Goal: Information Seeking & Learning: Learn about a topic

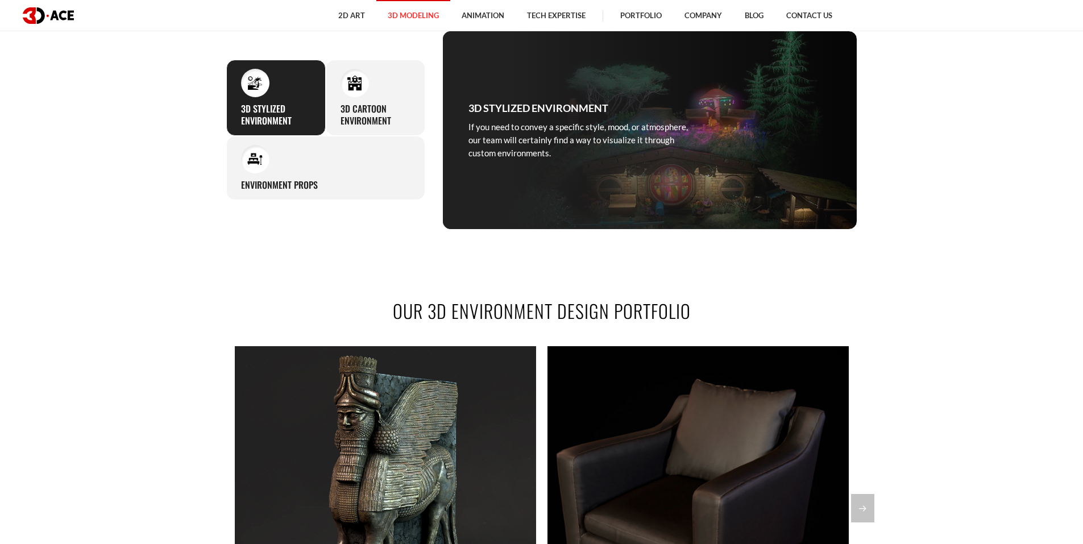
scroll to position [680, 0]
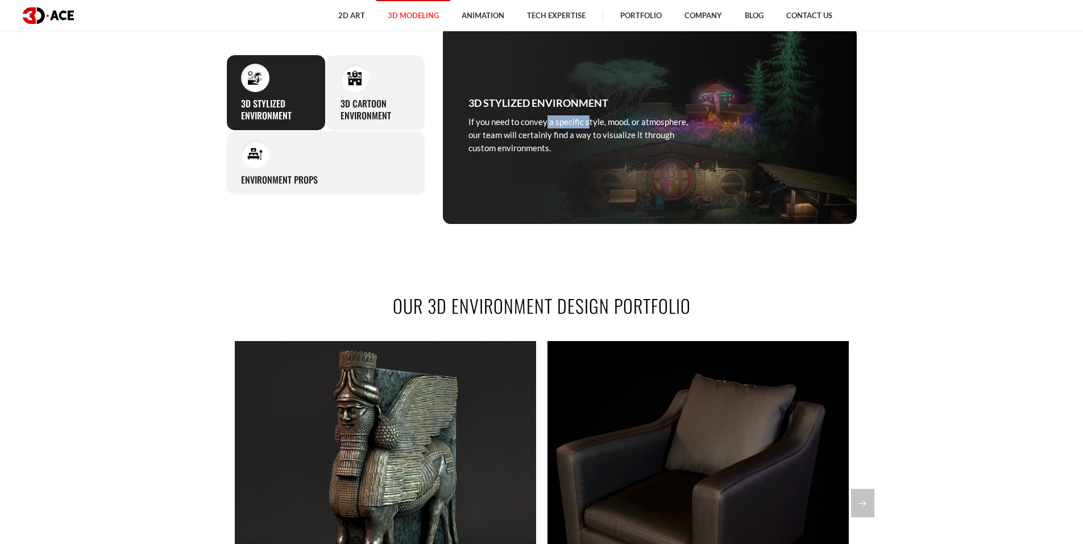
drag, startPoint x: 499, startPoint y: 124, endPoint x: 550, endPoint y: 124, distance: 51.7
click at [550, 124] on p "If you need to convey a specific style, mood, or atmosphere, our team will cert…" at bounding box center [585, 135] width 233 height 40
click at [552, 124] on p "If you need to convey a specific style, mood, or atmosphere, our team will cert…" at bounding box center [585, 135] width 233 height 40
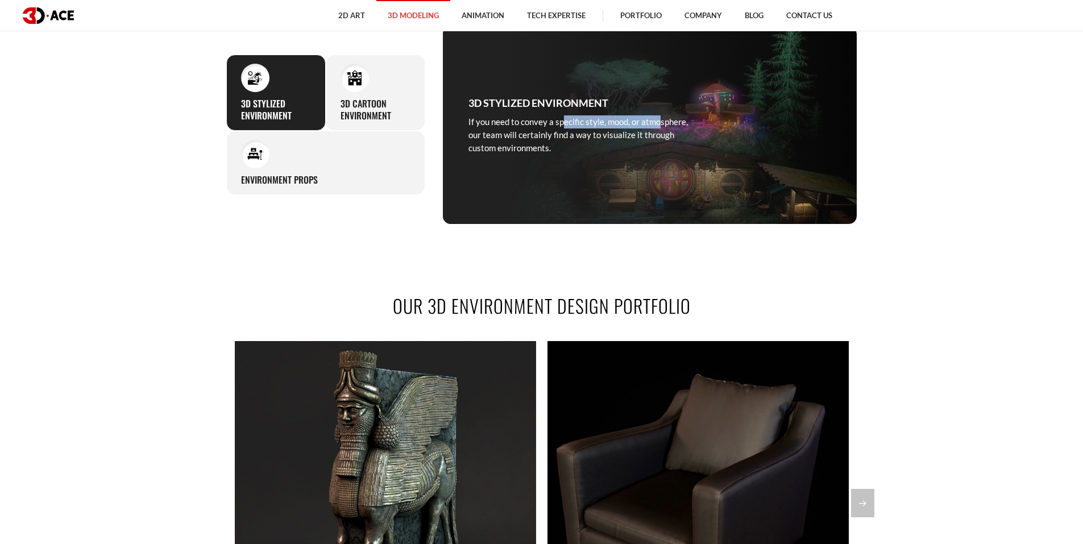
drag, startPoint x: 521, startPoint y: 123, endPoint x: 609, endPoint y: 121, distance: 88.2
click at [609, 121] on p "If you need to convey a specific style, mood, or atmosphere, our team will cert…" at bounding box center [585, 135] width 233 height 40
click at [612, 119] on p "If you need to convey a specific style, mood, or atmosphere, our team will cert…" at bounding box center [585, 135] width 233 height 40
drag, startPoint x: 624, startPoint y: 129, endPoint x: 516, endPoint y: 134, distance: 108.7
click at [516, 134] on p "If you need to convey a specific style, mood, or atmosphere, our team will cert…" at bounding box center [585, 135] width 233 height 40
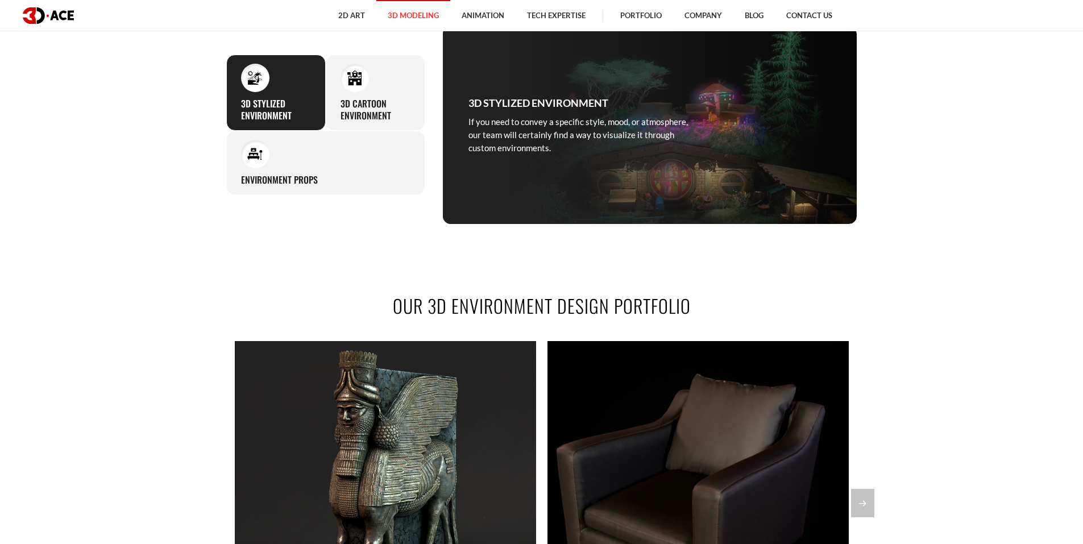
click at [510, 134] on p "If you need to convey a specific style, mood, or atmosphere, our team will cert…" at bounding box center [585, 135] width 233 height 40
drag, startPoint x: 524, startPoint y: 140, endPoint x: 578, endPoint y: 139, distance: 54.6
click at [576, 140] on p "If you need to convey a specific style, mood, or atmosphere, our team will cert…" at bounding box center [585, 135] width 233 height 40
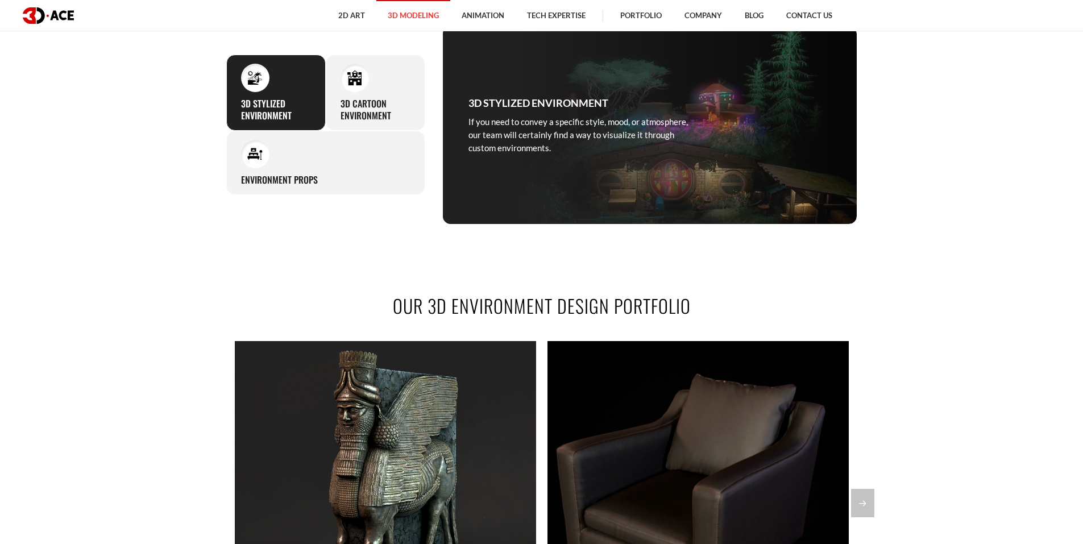
click at [579, 139] on p "If you need to convey a specific style, mood, or atmosphere, our team will cert…" at bounding box center [585, 135] width 233 height 40
drag, startPoint x: 591, startPoint y: 138, endPoint x: 608, endPoint y: 136, distance: 17.1
click at [591, 138] on p "If you need to convey a specific style, mood, or atmosphere, our team will cert…" at bounding box center [585, 135] width 233 height 40
click at [739, 123] on div "3D STYLIZED ENVIRONMENT If you need to convey a specific style, mood, or atmosp…" at bounding box center [649, 125] width 415 height 199
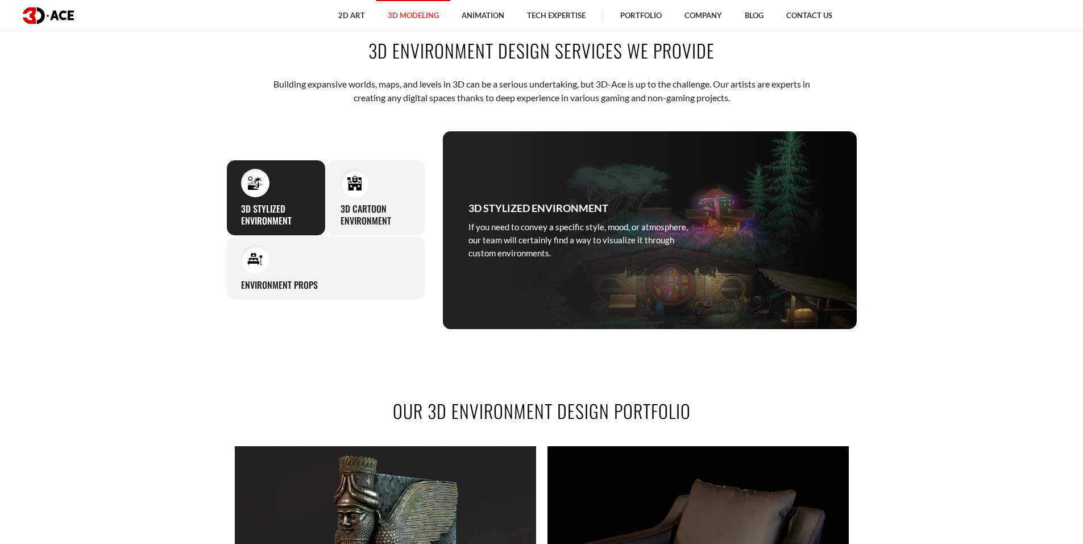
scroll to position [515, 0]
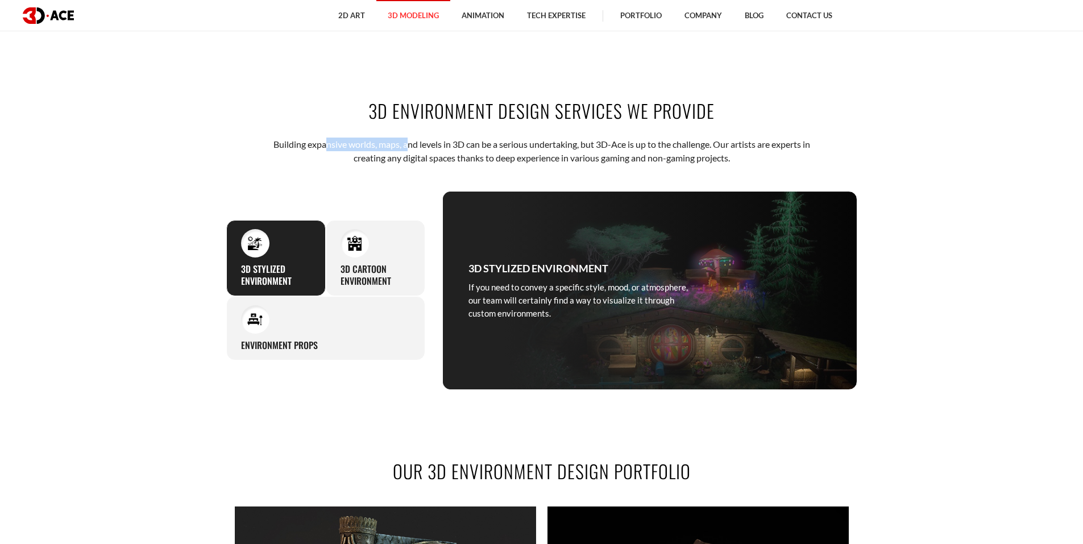
drag, startPoint x: 322, startPoint y: 146, endPoint x: 407, endPoint y: 143, distance: 84.2
click at [405, 143] on p "Building expansive worlds, maps, and levels in 3D can be a serious undertaking,…" at bounding box center [542, 152] width 560 height 28
click at [407, 143] on p "Building expansive worlds, maps, and levels in 3D can be a serious undertaking,…" at bounding box center [542, 152] width 560 height 28
click at [378, 266] on h3 "3D Cartoon Environment" at bounding box center [376, 275] width 70 height 24
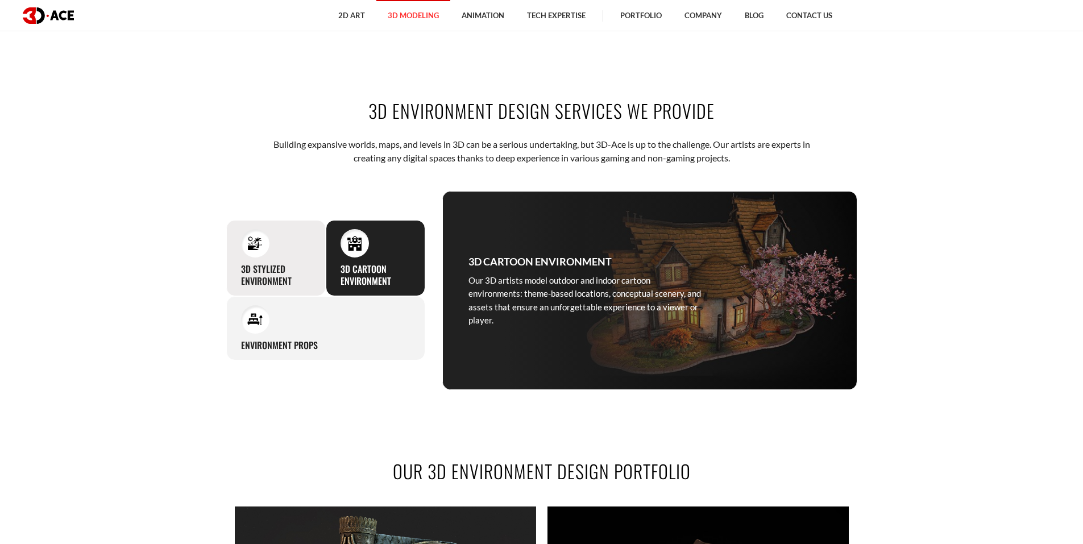
click at [266, 257] on div "3D STYLIZED ENVIRONMENT If you need to convey a specific style, mood, or atmosp…" at bounding box center [276, 258] width 100 height 76
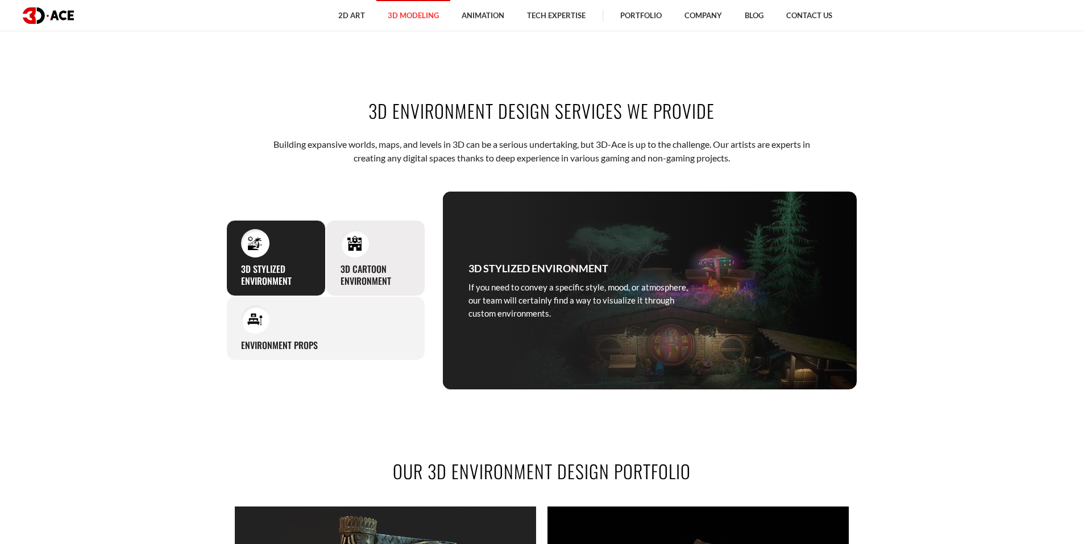
click at [401, 250] on div "3D Cartoon Environment Our 3D artists model outdoor and indoor cartoon environm…" at bounding box center [376, 258] width 100 height 76
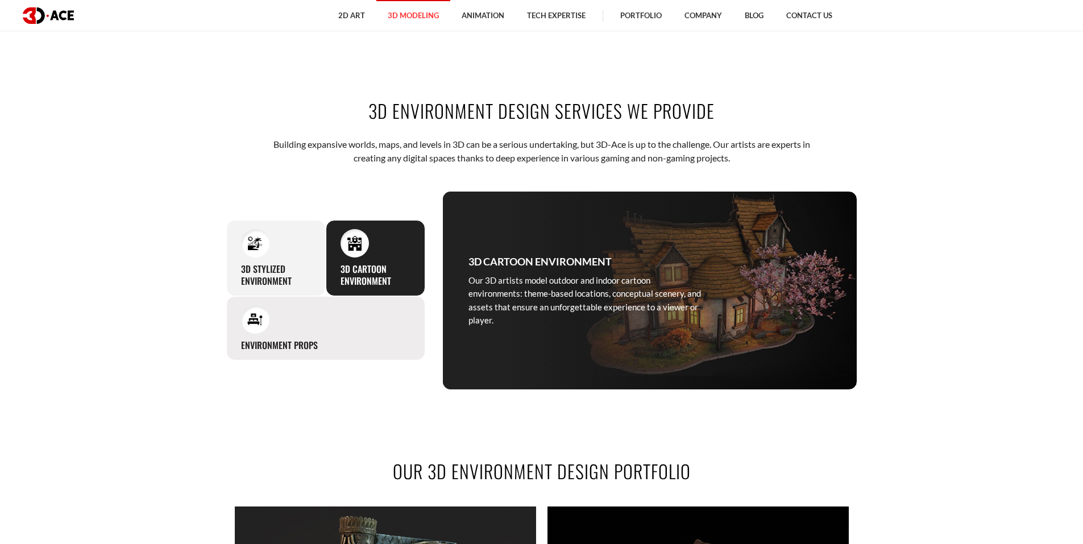
click at [366, 337] on div "Environment props Setting a stage for your 3D environment, our modeling artists…" at bounding box center [325, 328] width 199 height 64
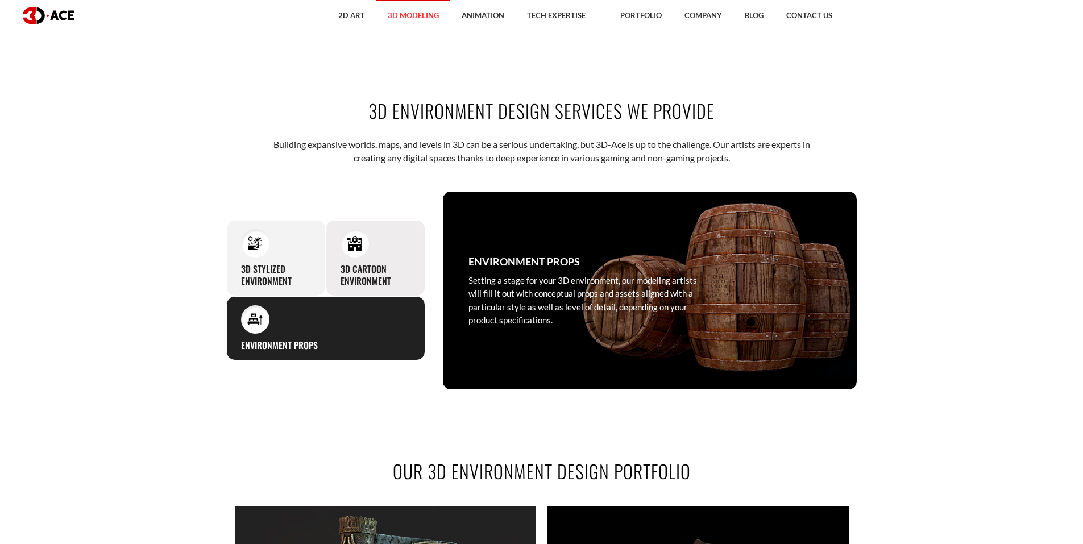
click at [384, 267] on h3 "3D Cartoon Environment" at bounding box center [376, 275] width 70 height 24
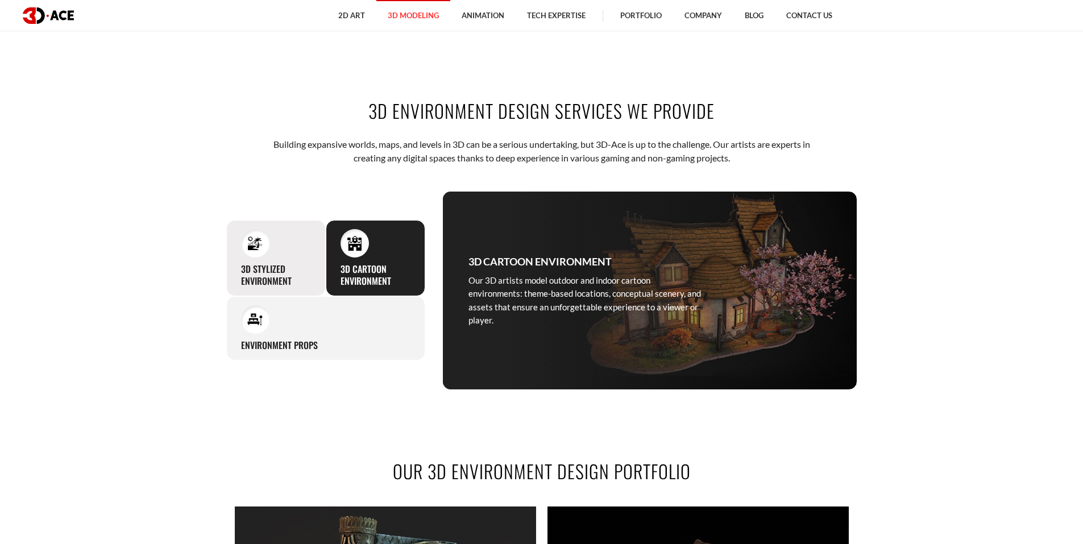
click at [280, 256] on div "3D STYLIZED ENVIRONMENT If you need to convey a specific style, mood, or atmosp…" at bounding box center [276, 258] width 100 height 76
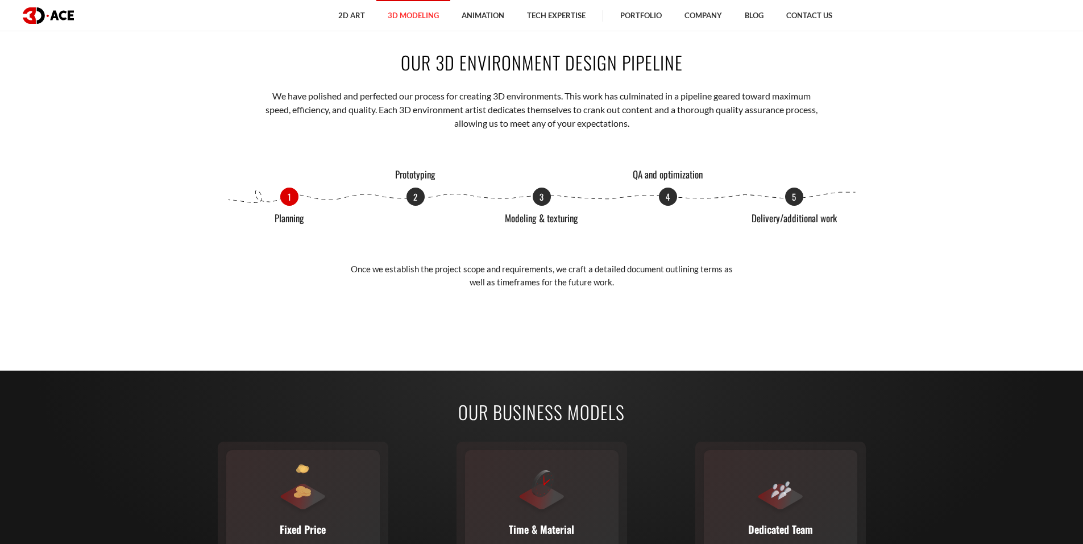
scroll to position [1429, 0]
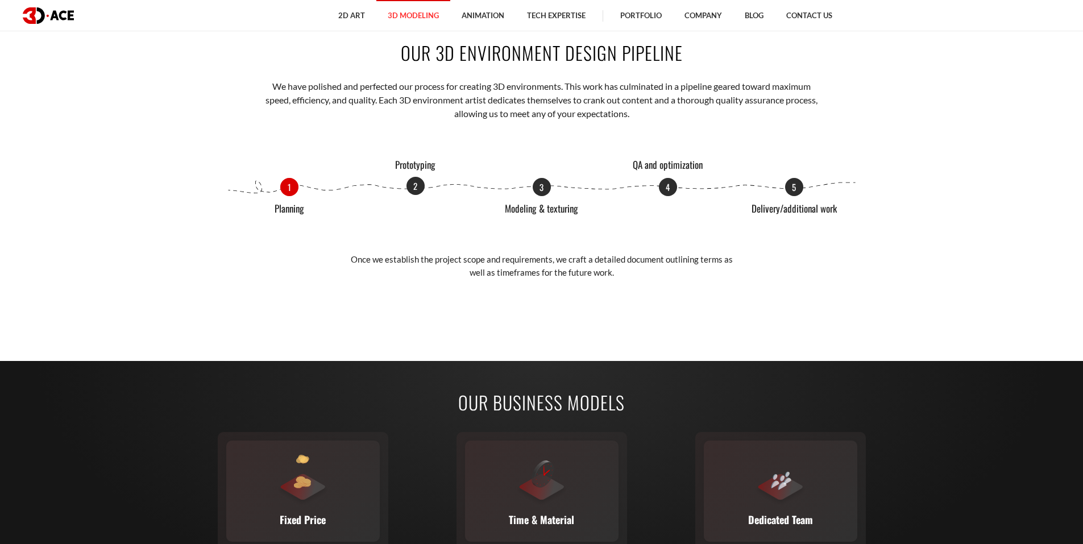
click at [410, 186] on p "2" at bounding box center [416, 186] width 18 height 18
click at [541, 194] on p "3" at bounding box center [542, 186] width 18 height 18
click at [661, 188] on p "4" at bounding box center [668, 186] width 18 height 18
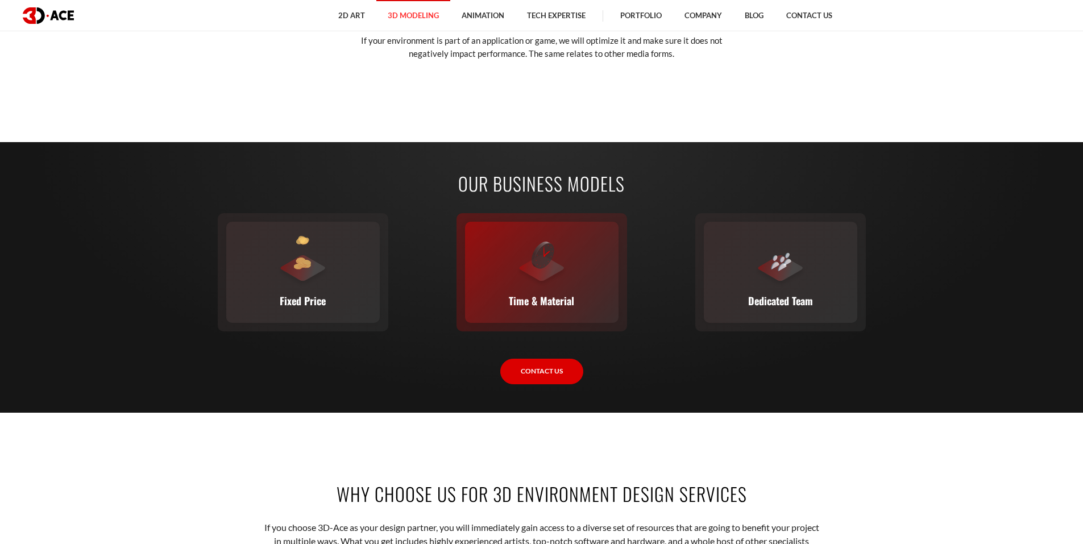
scroll to position [1713, 0]
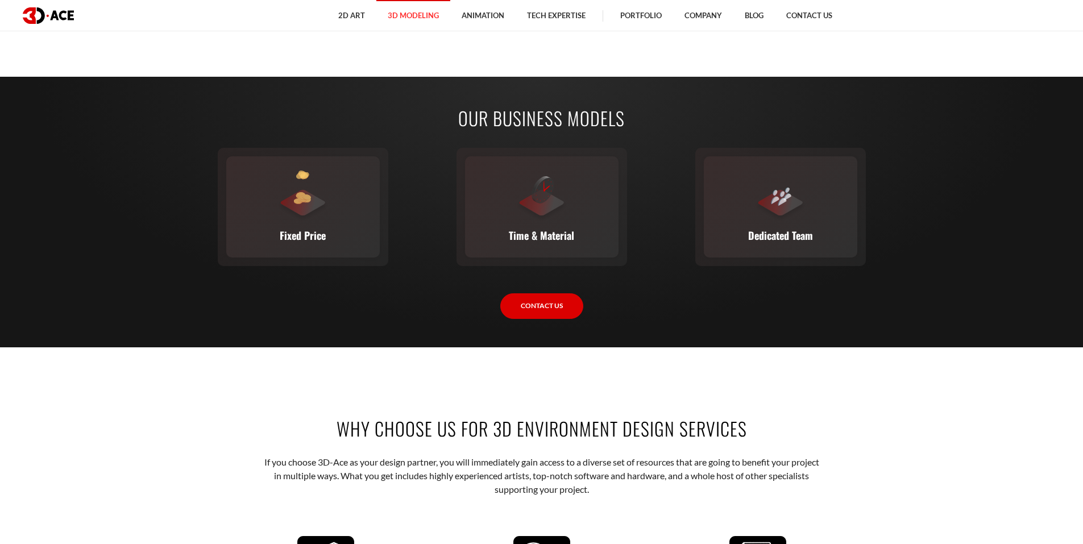
drag, startPoint x: 525, startPoint y: 123, endPoint x: 550, endPoint y: 123, distance: 24.5
click at [549, 123] on h2 "Our Business Models" at bounding box center [541, 118] width 631 height 26
click at [550, 123] on h2 "Our Business Models" at bounding box center [541, 118] width 631 height 26
drag, startPoint x: 512, startPoint y: 131, endPoint x: 560, endPoint y: 130, distance: 47.8
click at [559, 130] on div "Our Business Models Fixed Price You set the budget, we stick to it. The full sc…" at bounding box center [541, 212] width 631 height 214
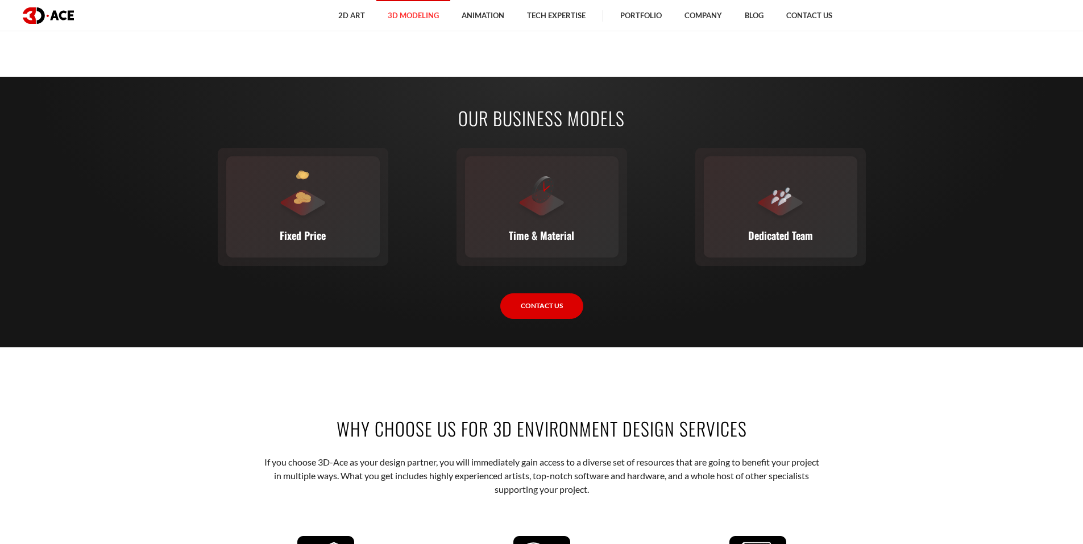
click at [561, 129] on h2 "Our Business Models" at bounding box center [541, 118] width 631 height 26
click at [362, 336] on div "Our Business Models Fixed Price You set the budget, we stick to it. The full sc…" at bounding box center [542, 212] width 648 height 271
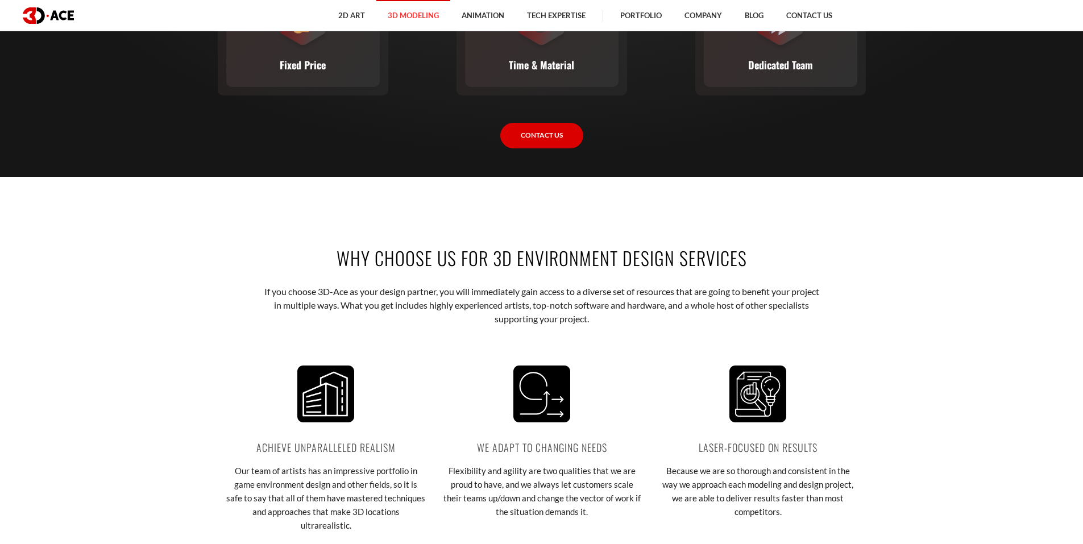
scroll to position [1940, 0]
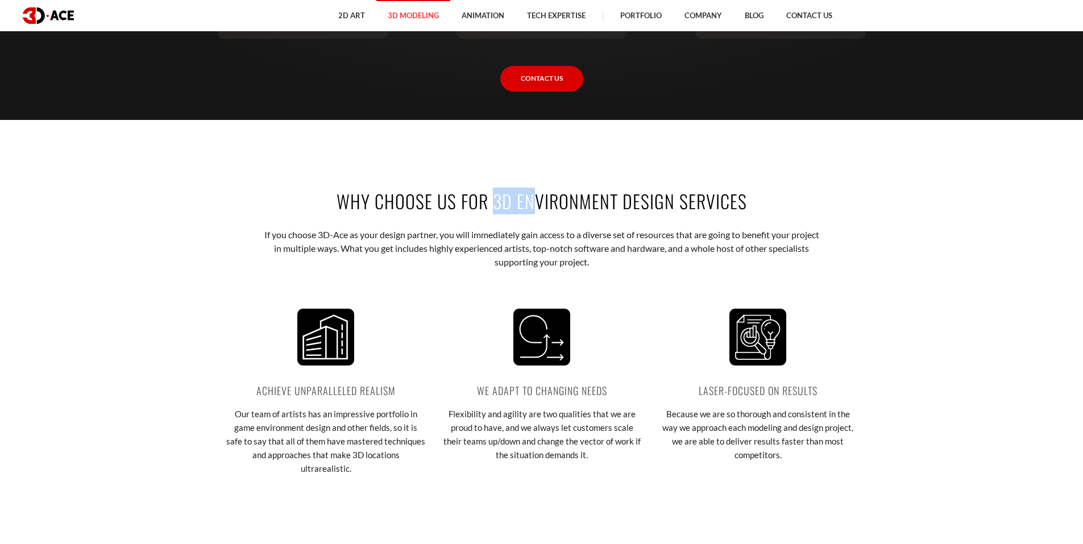
click at [528, 205] on h2 "WHY CHOOSE US FOR 3D ENVIRONMENT DESIGN SERVICES" at bounding box center [541, 201] width 631 height 26
click at [537, 205] on h2 "WHY CHOOSE US FOR 3D ENVIRONMENT DESIGN SERVICES" at bounding box center [541, 201] width 631 height 26
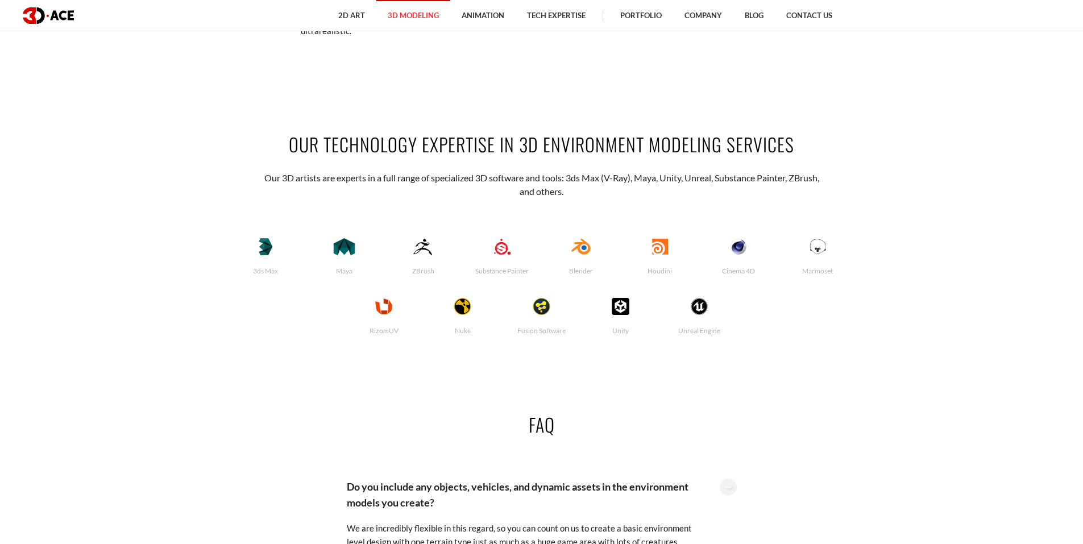
scroll to position [2383, 0]
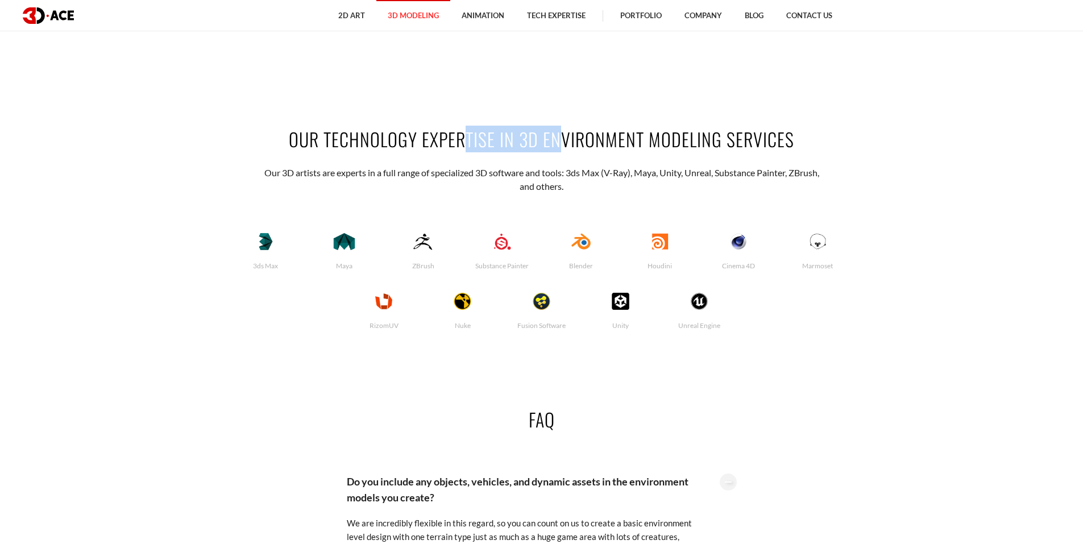
drag, startPoint x: 400, startPoint y: 123, endPoint x: 486, endPoint y: 127, distance: 86.5
click at [486, 127] on h2 "OUR TECHNOLOGY EXPERTISE IN 3D ENVIRONMENT Modeling SERVICES" at bounding box center [541, 139] width 631 height 26
click at [488, 127] on h2 "OUR TECHNOLOGY EXPERTISE IN 3D ENVIRONMENT Modeling SERVICES" at bounding box center [541, 139] width 631 height 26
drag, startPoint x: 397, startPoint y: 168, endPoint x: 419, endPoint y: 165, distance: 21.8
click at [412, 167] on p "Our 3D artists are experts in a full range of specialized 3D software and tools…" at bounding box center [542, 180] width 560 height 28
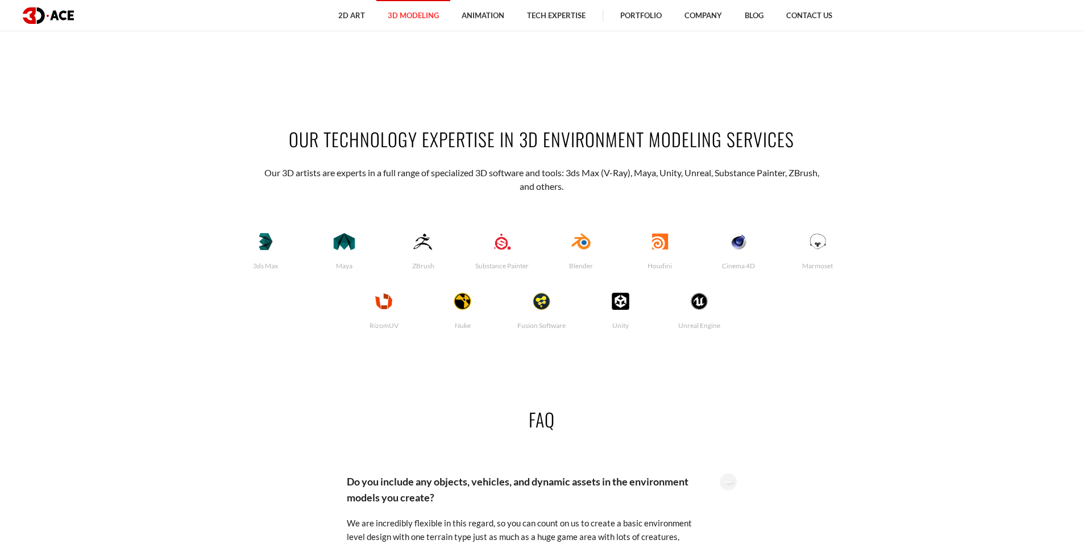
click at [420, 166] on p "Our 3D artists are experts in a full range of specialized 3D software and tools…" at bounding box center [542, 180] width 560 height 28
click at [692, 355] on div "OUR TECHNOLOGY EXPERTISE IN 3D ENVIRONMENT Modeling SERVICES Our 3D artists are…" at bounding box center [542, 232] width 648 height 281
drag, startPoint x: 692, startPoint y: 355, endPoint x: 713, endPoint y: 353, distance: 20.6
click at [694, 355] on div "OUR TECHNOLOGY EXPERTISE IN 3D ENVIRONMENT Modeling SERVICES Our 3D artists are…" at bounding box center [542, 232] width 648 height 281
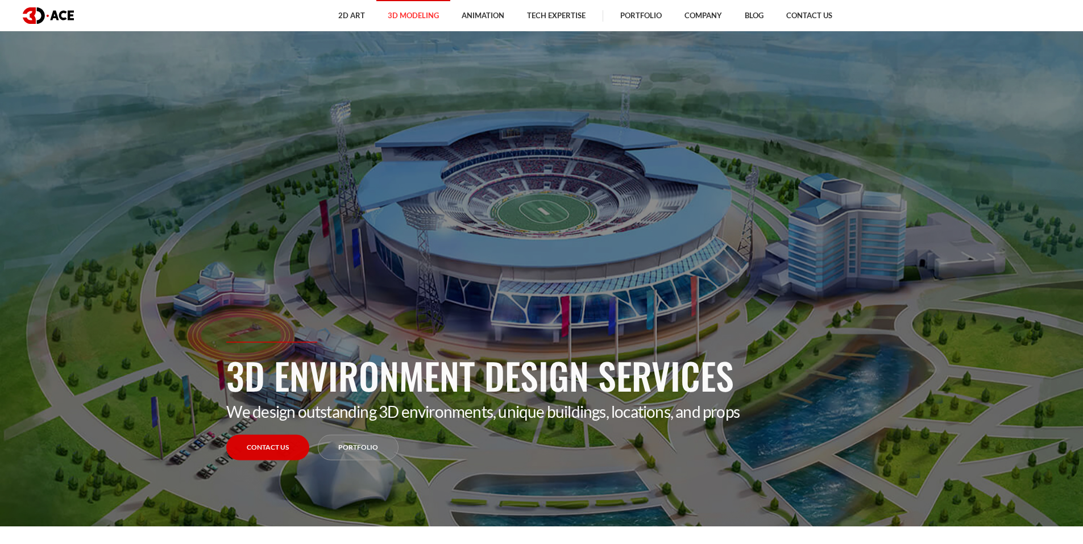
scroll to position [0, 0]
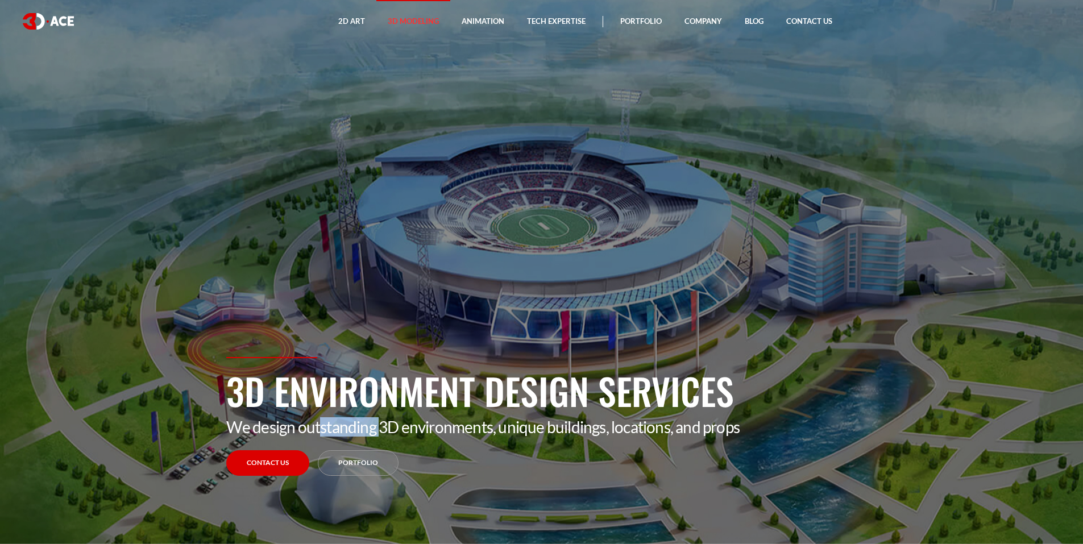
drag, startPoint x: 318, startPoint y: 430, endPoint x: 410, endPoint y: 430, distance: 91.6
click at [388, 430] on p "We design outstanding 3D environments, unique buildings, locations, and props" at bounding box center [541, 426] width 631 height 19
click at [410, 429] on p "We design outstanding 3D environments, unique buildings, locations, and props" at bounding box center [541, 426] width 631 height 19
click at [409, 429] on p "We design outstanding 3D environments, unique buildings, locations, and props" at bounding box center [541, 426] width 631 height 19
click at [408, 429] on p "We design outstanding 3D environments, unique buildings, locations, and props" at bounding box center [541, 426] width 631 height 19
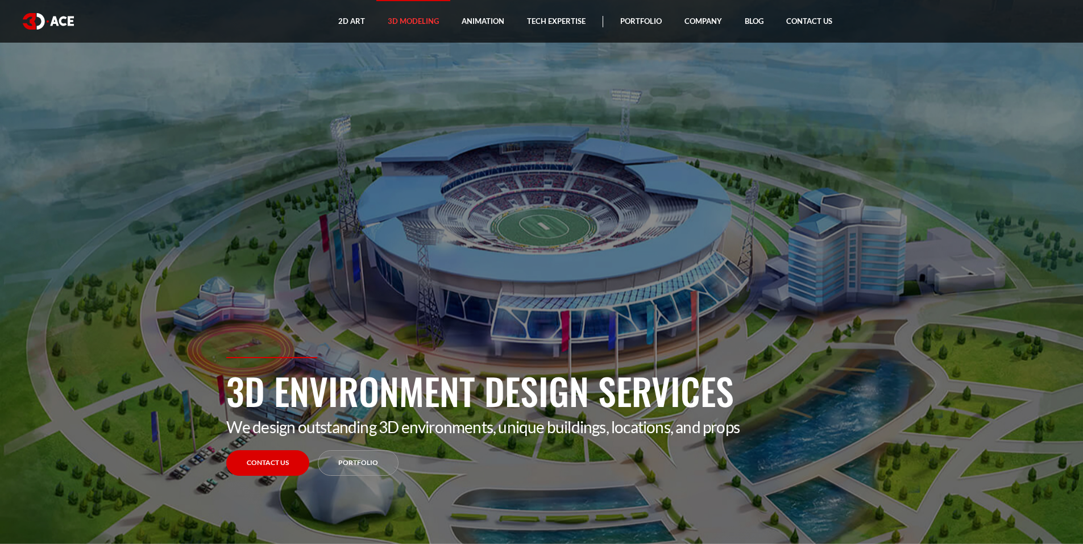
click at [40, 21] on img at bounding box center [48, 21] width 51 height 16
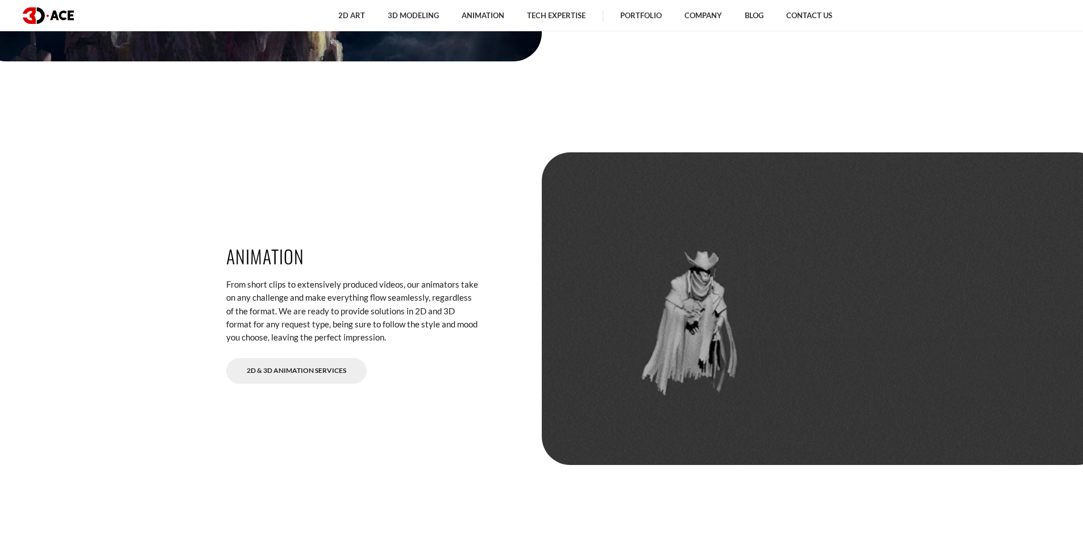
scroll to position [2464, 0]
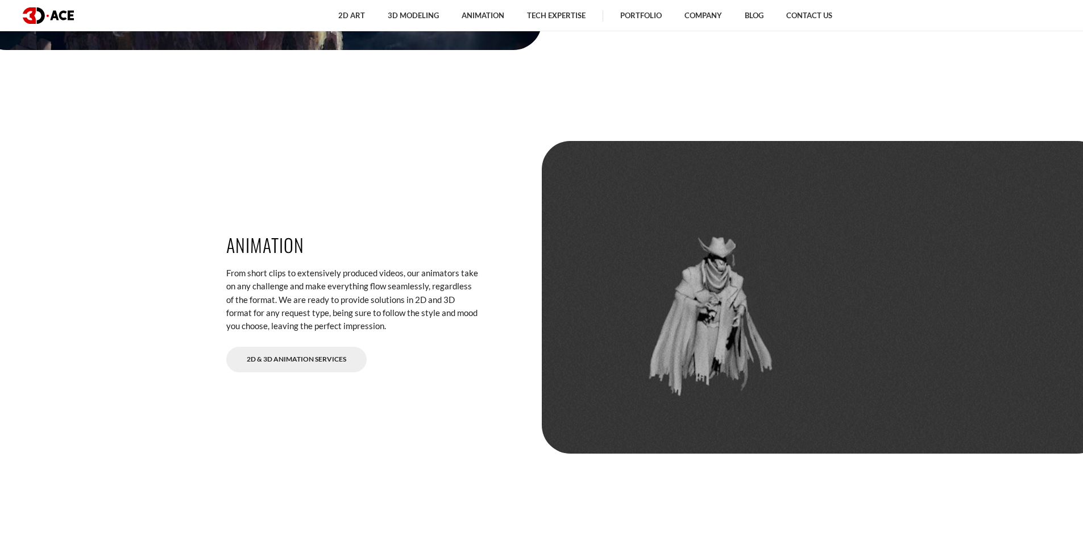
drag, startPoint x: 1091, startPoint y: 42, endPoint x: 1091, endPoint y: 286, distance: 244.0
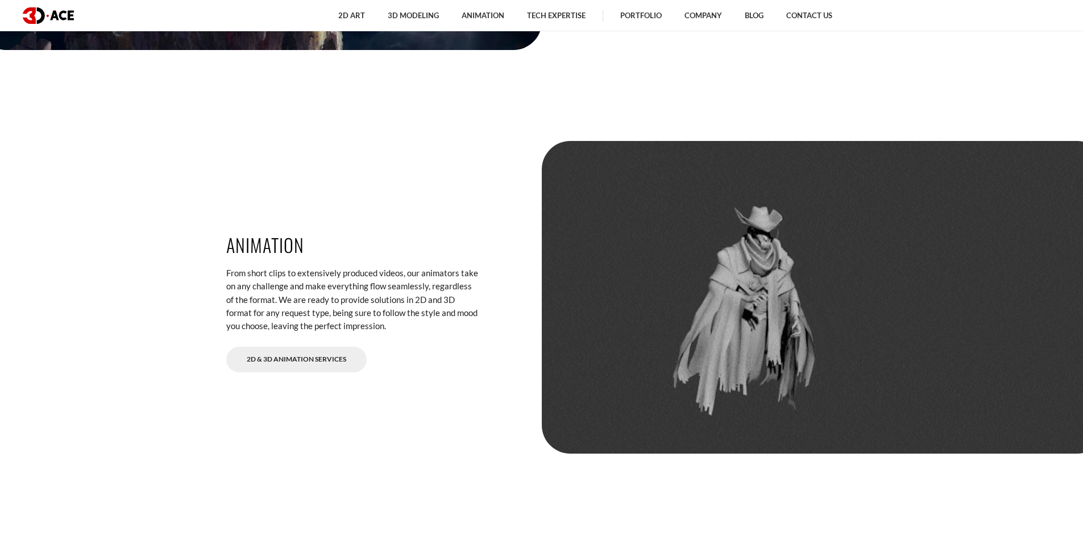
click at [1083, 285] on html "2D Art 2D Character Design 2D Environment Art 2D Concept Art Slot Art UI/UX Des…" at bounding box center [541, 230] width 1083 height 5388
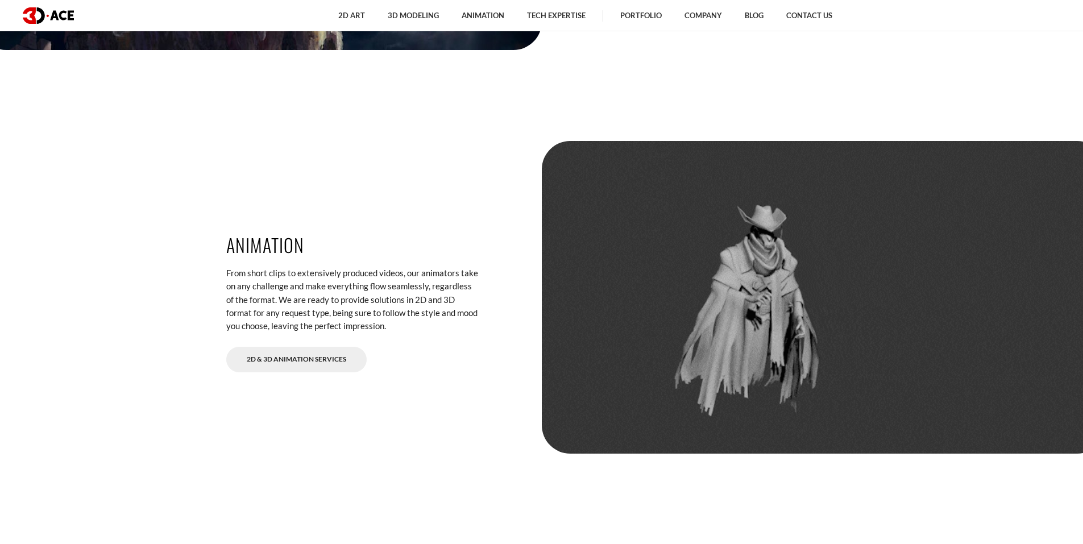
click at [652, 196] on div at bounding box center [824, 297] width 564 height 313
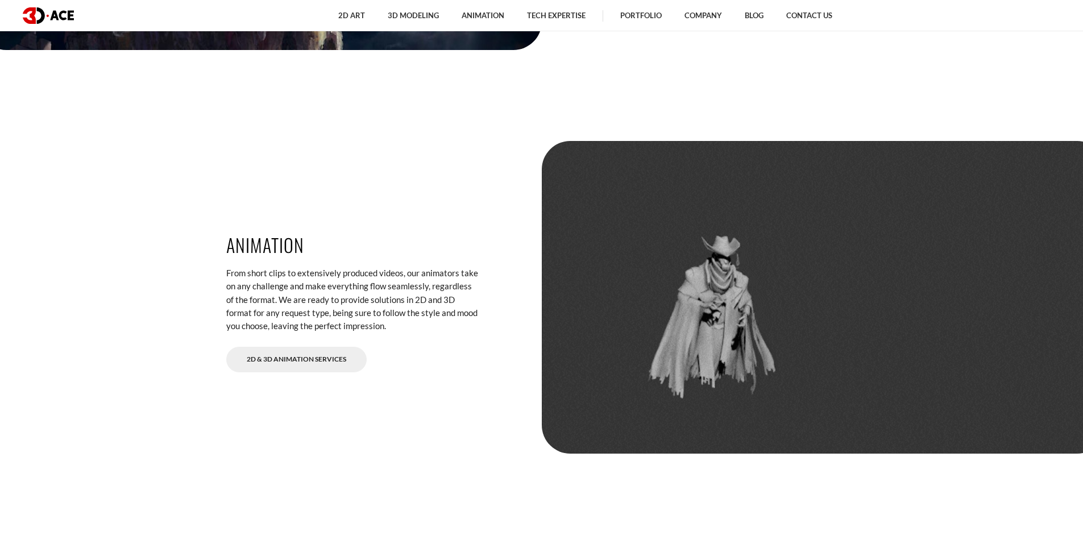
click at [652, 196] on div at bounding box center [824, 297] width 564 height 313
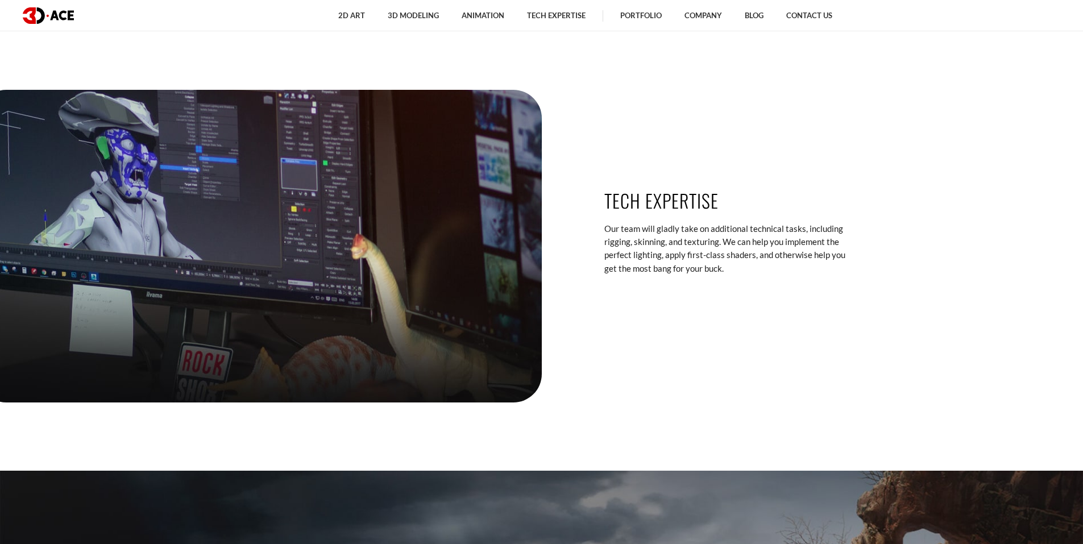
scroll to position [2937, 0]
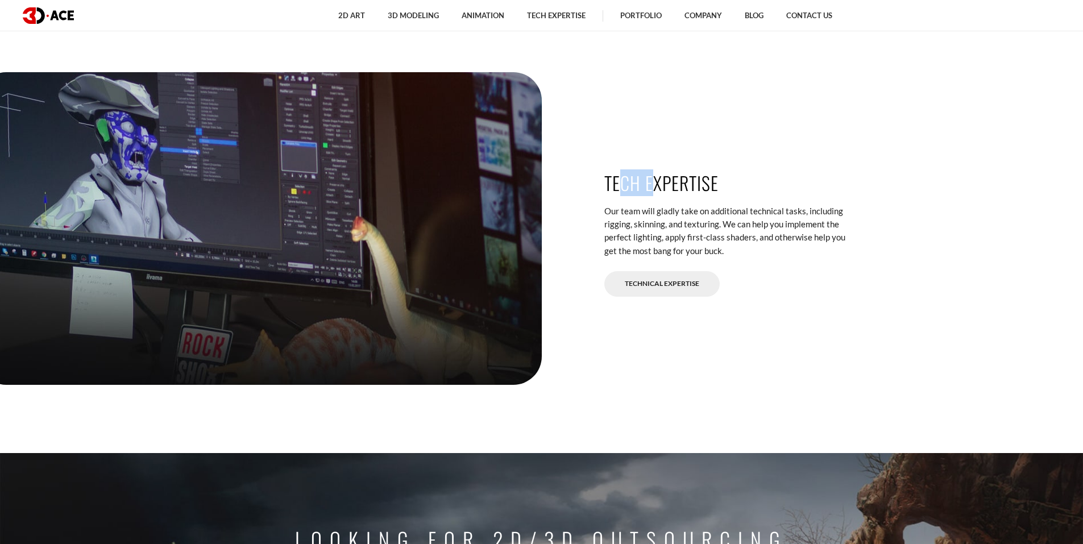
drag, startPoint x: 623, startPoint y: 188, endPoint x: 657, endPoint y: 188, distance: 34.1
click at [657, 188] on h3 "Tech expertise" at bounding box center [731, 183] width 253 height 26
click at [659, 188] on h3 "Tech expertise" at bounding box center [731, 183] width 253 height 26
click at [165, 118] on div at bounding box center [260, 228] width 564 height 313
drag, startPoint x: 165, startPoint y: 118, endPoint x: 178, endPoint y: 119, distance: 12.6
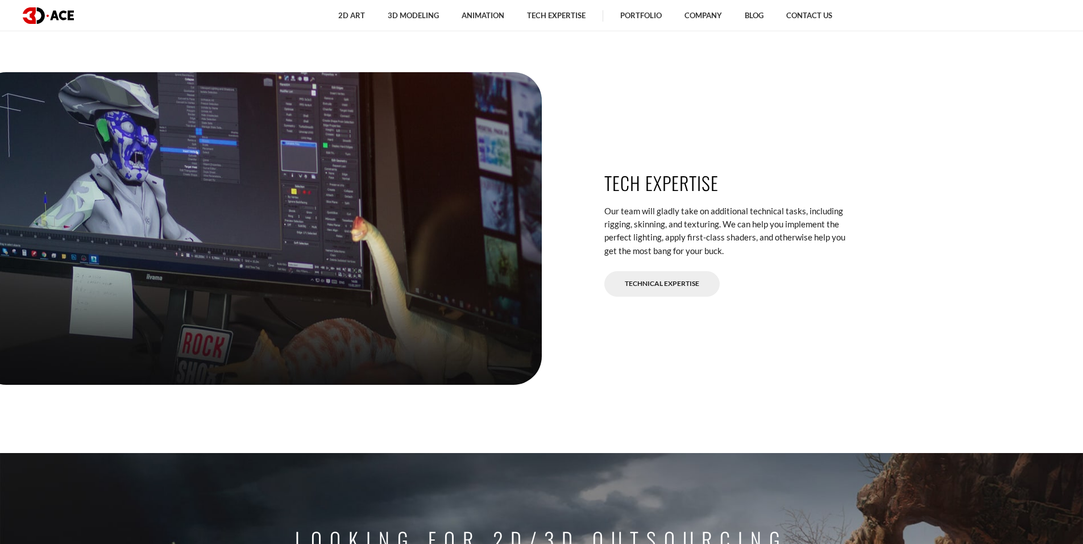
click at [165, 118] on div at bounding box center [260, 228] width 564 height 313
drag, startPoint x: 677, startPoint y: 229, endPoint x: 712, endPoint y: 230, distance: 35.3
click at [702, 229] on p "Our team will gladly take on additional technical tasks, including rigging, ski…" at bounding box center [731, 231] width 253 height 53
click at [713, 230] on p "Our team will gladly take on additional technical tasks, including rigging, ski…" at bounding box center [731, 231] width 253 height 53
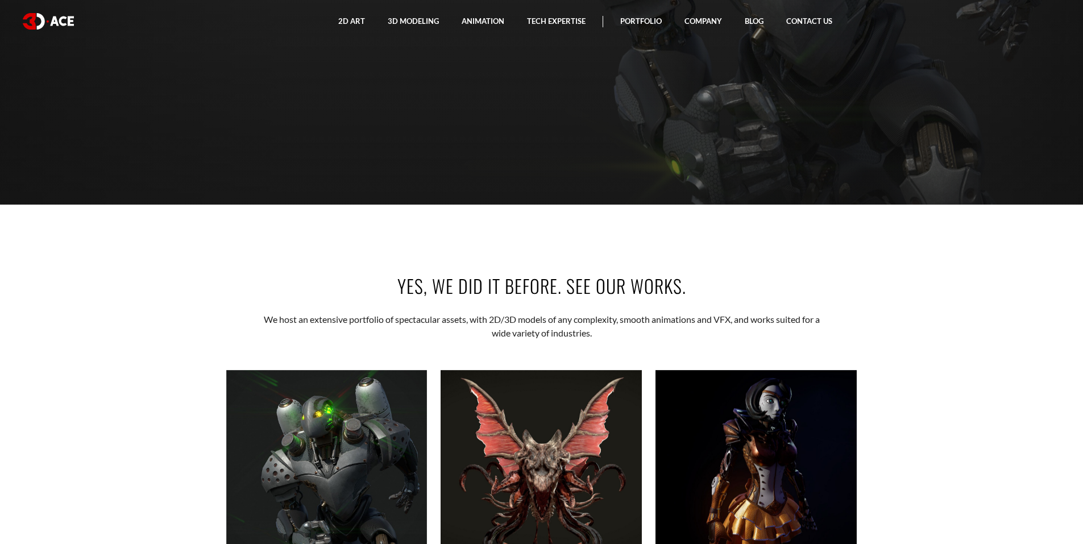
scroll to position [0, 0]
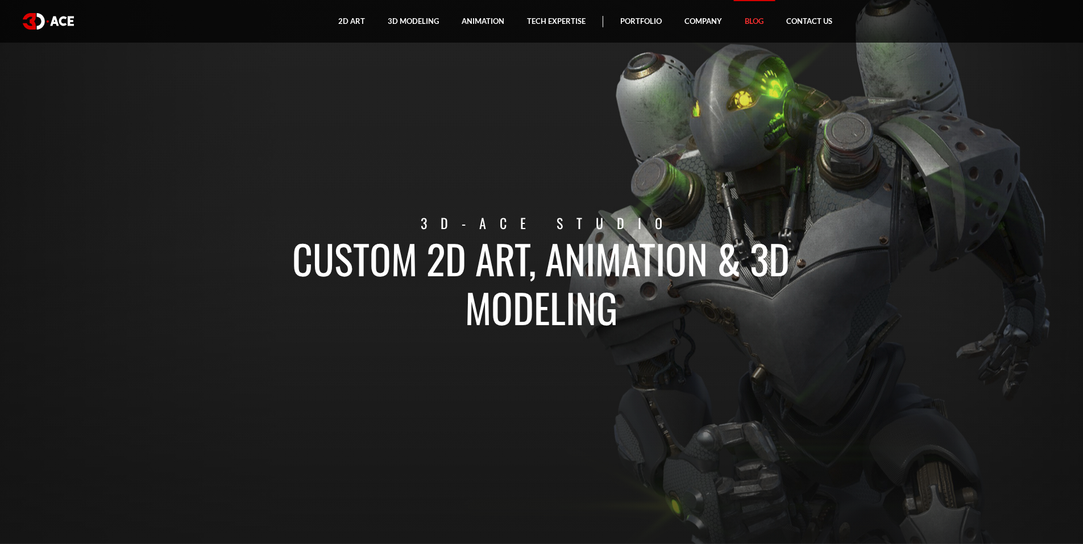
click at [746, 22] on link "Blog" at bounding box center [755, 21] width 42 height 43
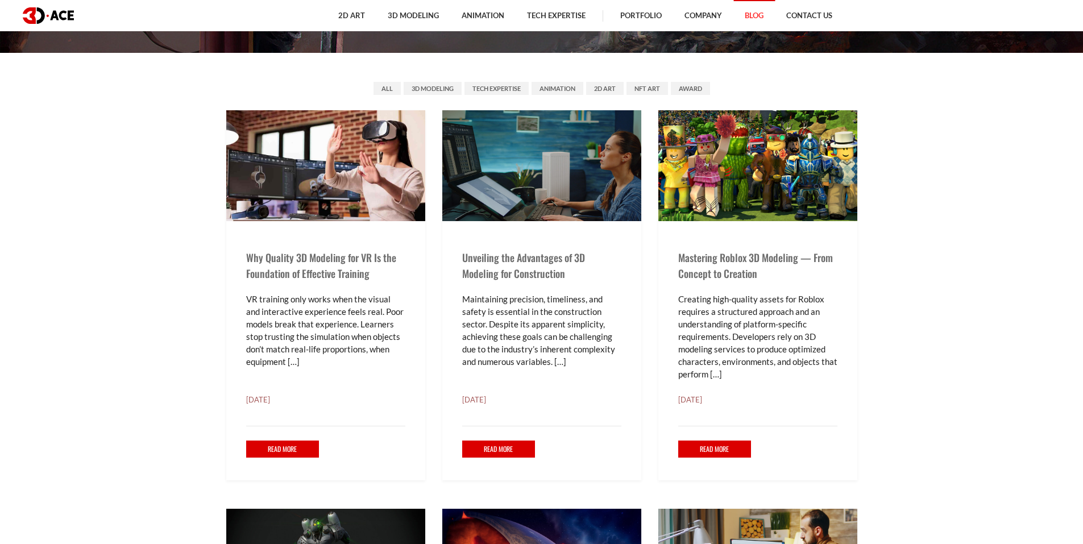
scroll to position [448, 0]
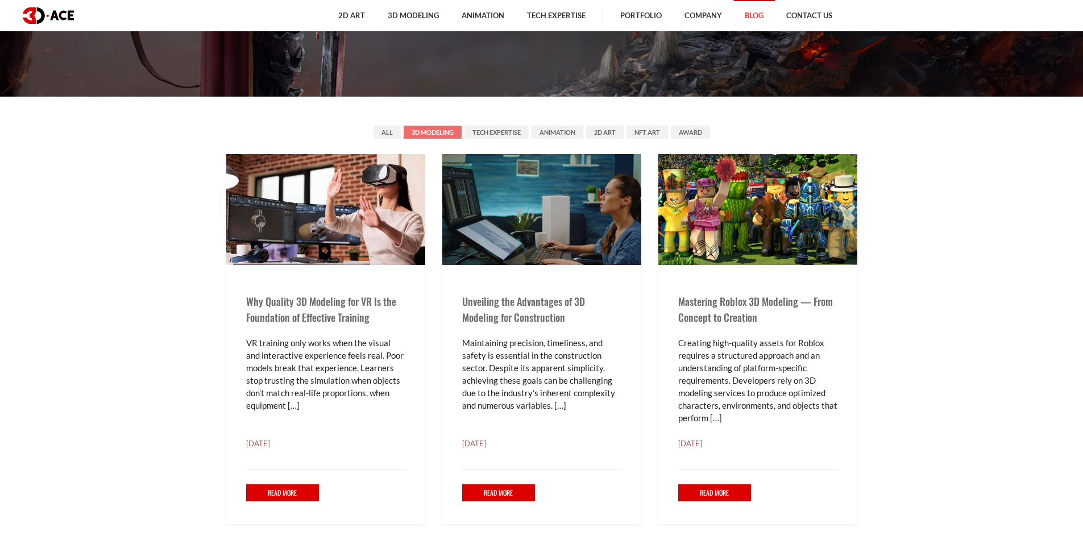
click at [450, 129] on link "3D Modeling" at bounding box center [433, 132] width 58 height 13
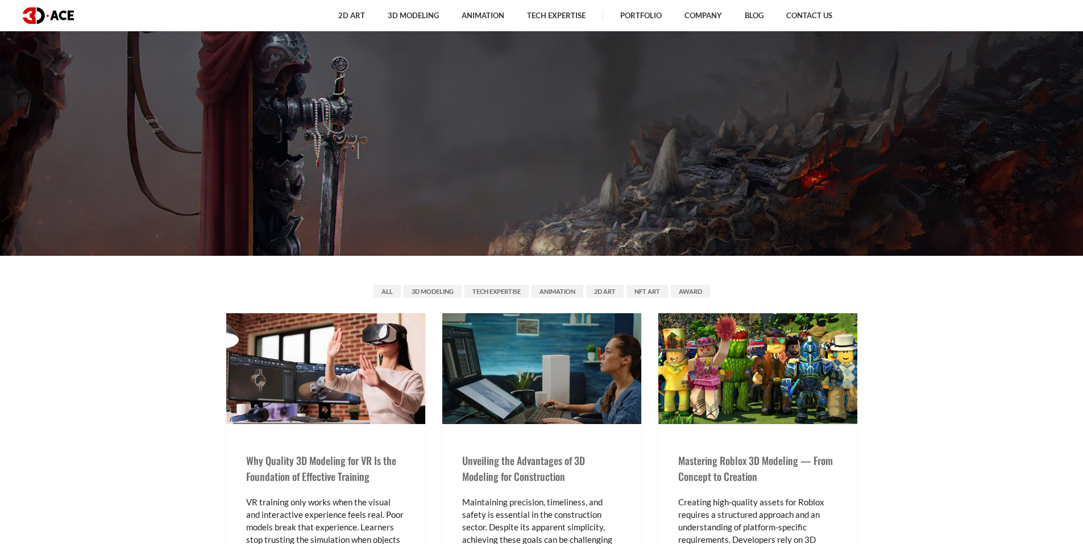
scroll to position [600, 0]
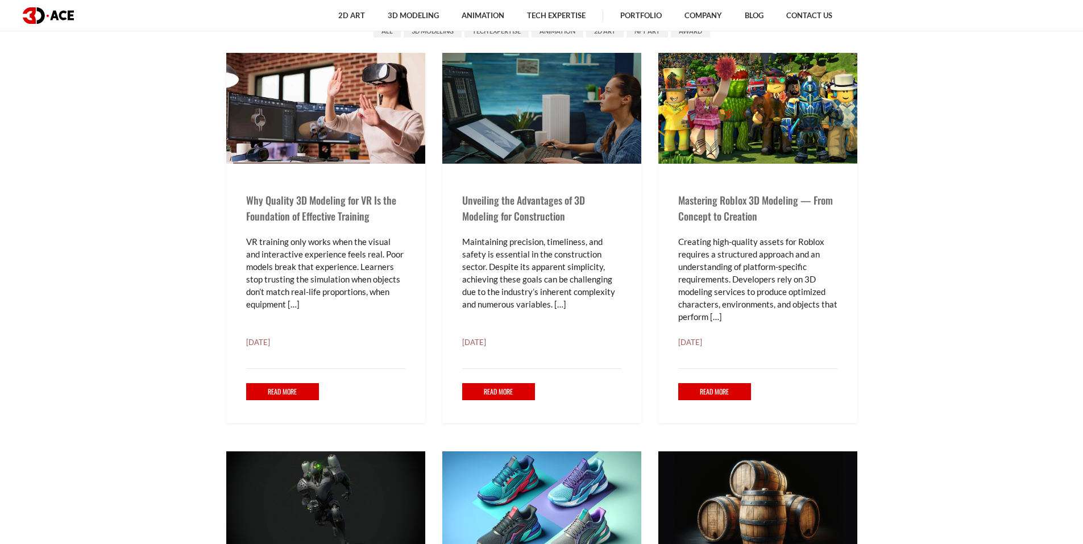
scroll to position [525, 0]
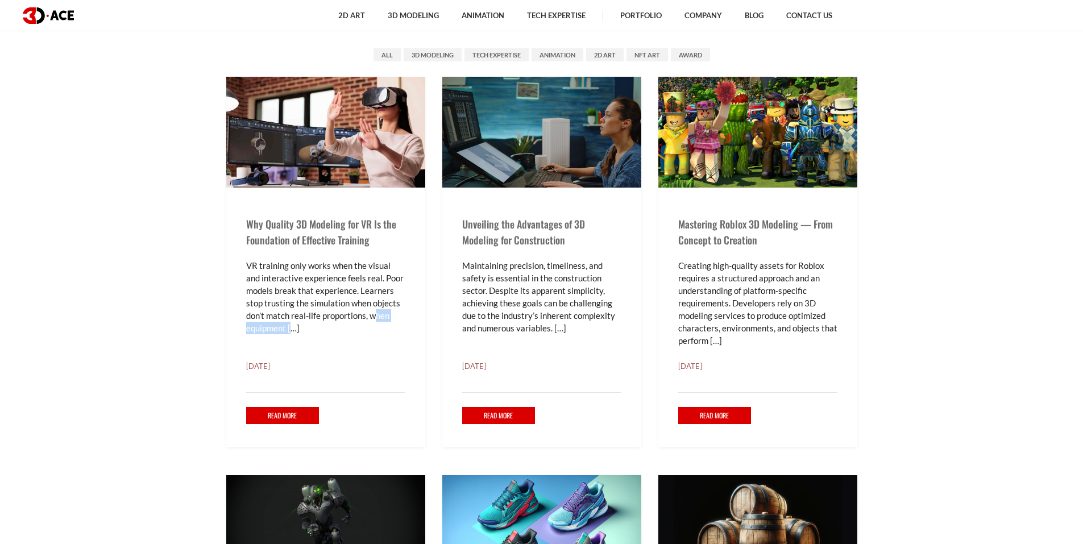
drag, startPoint x: 302, startPoint y: 310, endPoint x: 355, endPoint y: 310, distance: 52.9
click at [355, 310] on p "VR training only works when the visual and interactive experience feels real. P…" at bounding box center [325, 296] width 159 height 75
click at [357, 310] on p "VR training only works when the visual and interactive experience feels real. P…" at bounding box center [325, 296] width 159 height 75
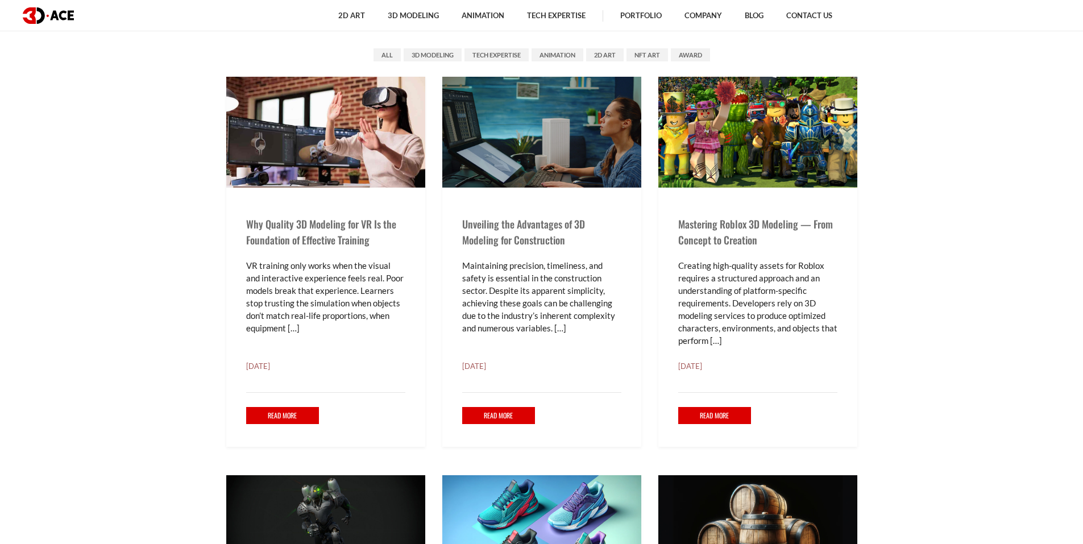
drag, startPoint x: 873, startPoint y: 131, endPoint x: 850, endPoint y: 136, distance: 23.9
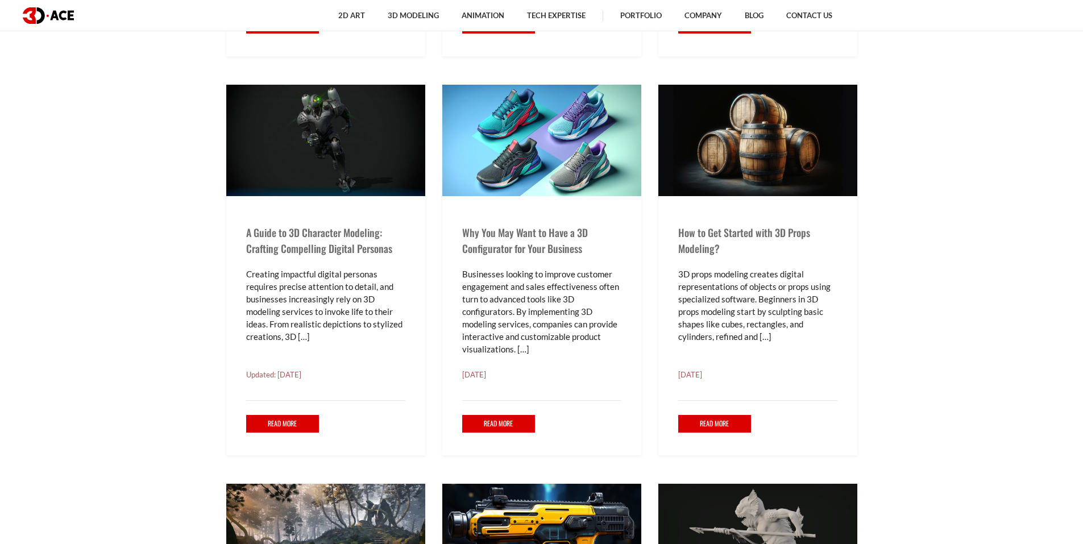
scroll to position [920, 0]
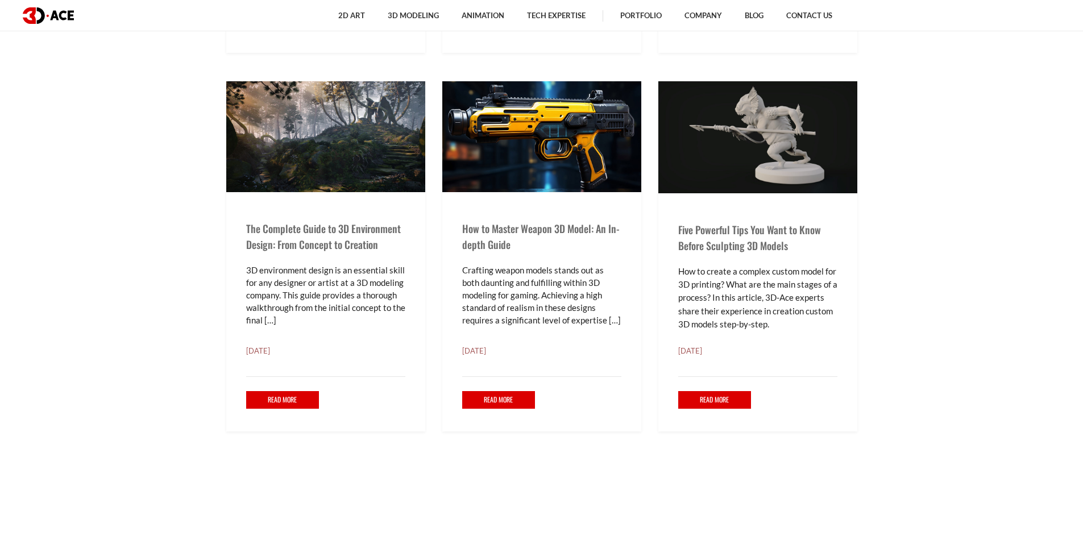
scroll to position [1369, 0]
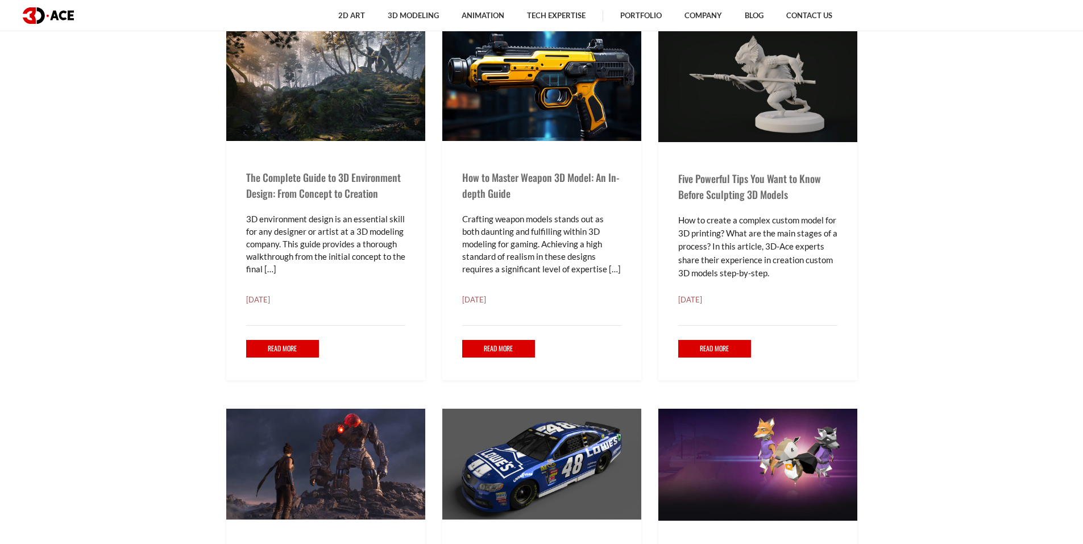
click at [286, 347] on link "Read More" at bounding box center [282, 349] width 73 height 18
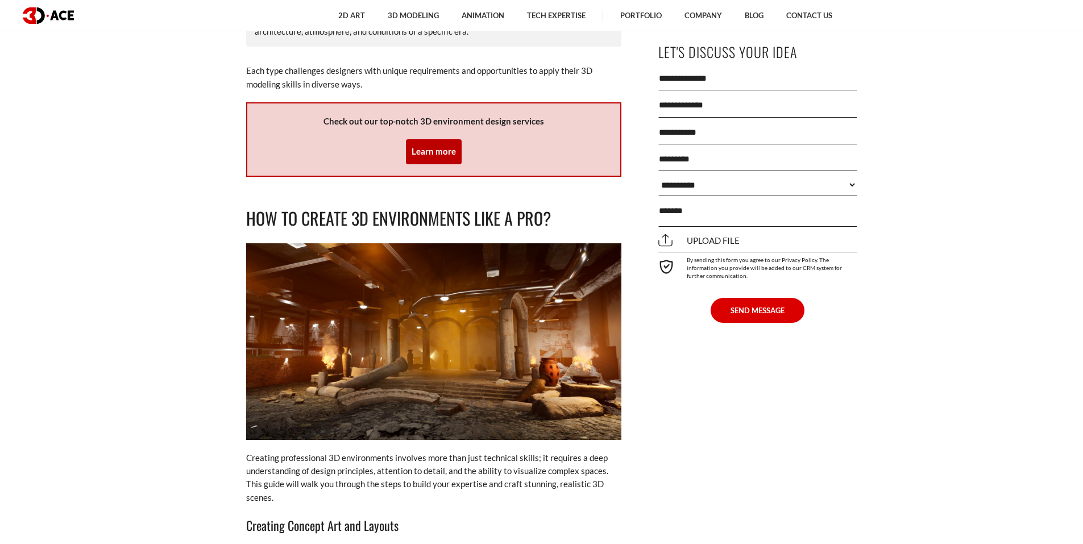
scroll to position [3263, 0]
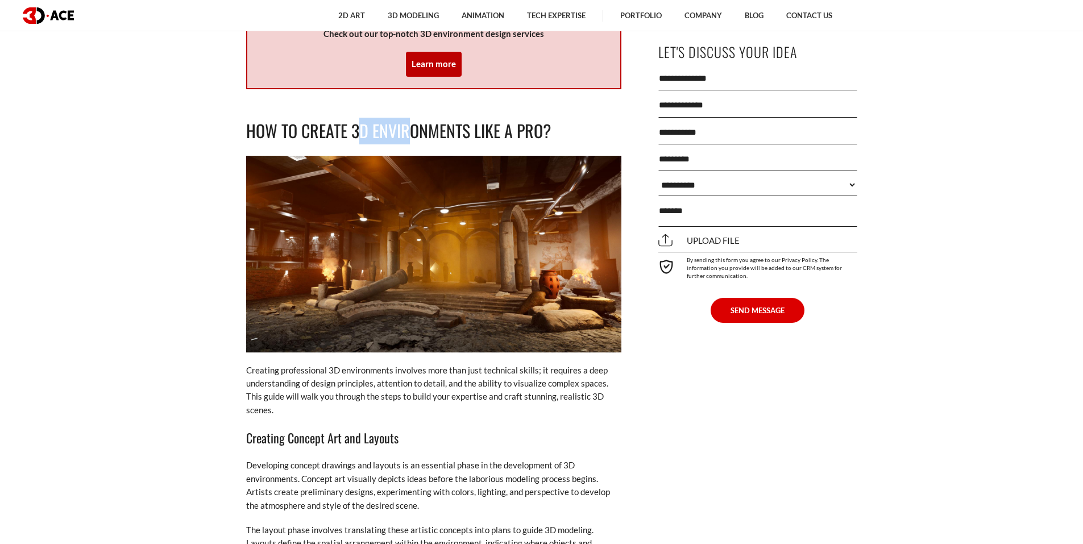
drag, startPoint x: 374, startPoint y: 102, endPoint x: 427, endPoint y: 103, distance: 52.9
click at [418, 118] on h2 "How to Create 3D Environments like a Pro?" at bounding box center [433, 131] width 375 height 27
click at [428, 118] on h2 "How to Create 3D Environments like a Pro?" at bounding box center [433, 131] width 375 height 27
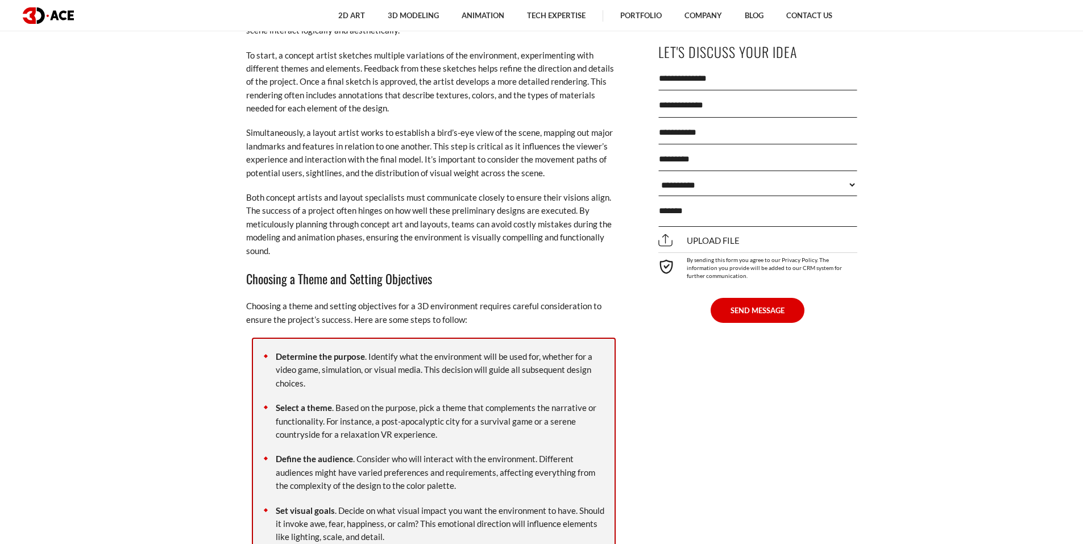
scroll to position [3763, 0]
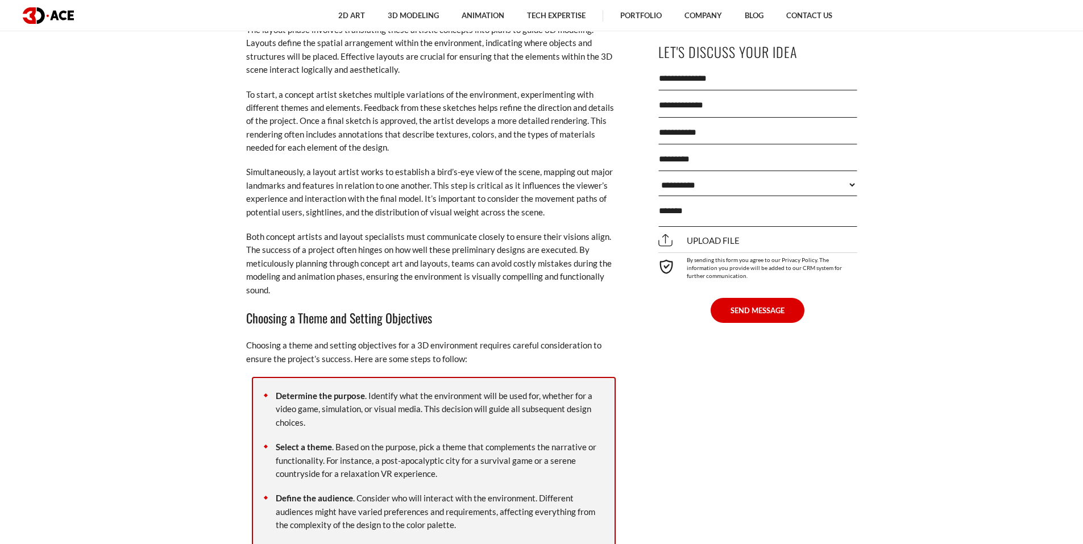
click at [40, 19] on img at bounding box center [48, 15] width 51 height 16
